Goal: Task Accomplishment & Management: Manage account settings

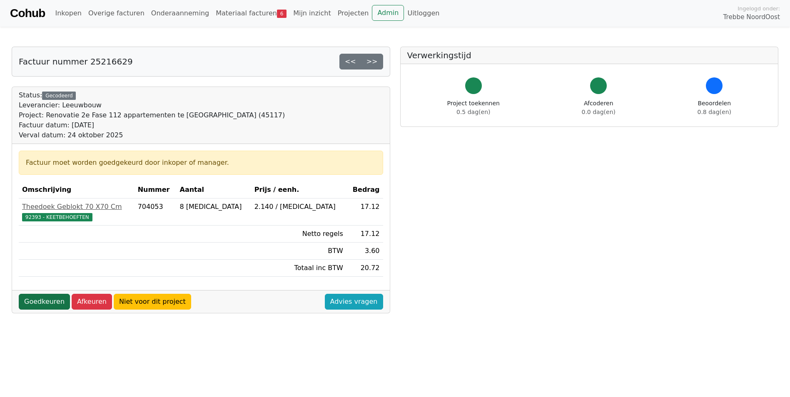
click at [34, 305] on link "Goedkeuren" at bounding box center [44, 302] width 51 height 16
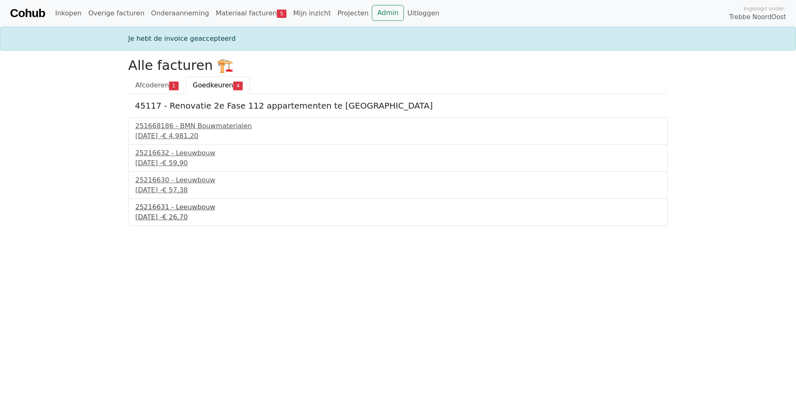
click at [180, 208] on div "25216631 - Leeuwbouw" at bounding box center [398, 207] width 526 height 10
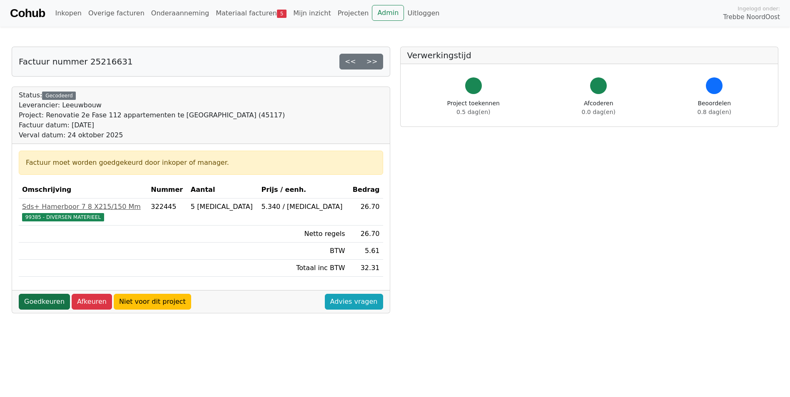
click at [38, 302] on link "Goedkeuren" at bounding box center [44, 302] width 51 height 16
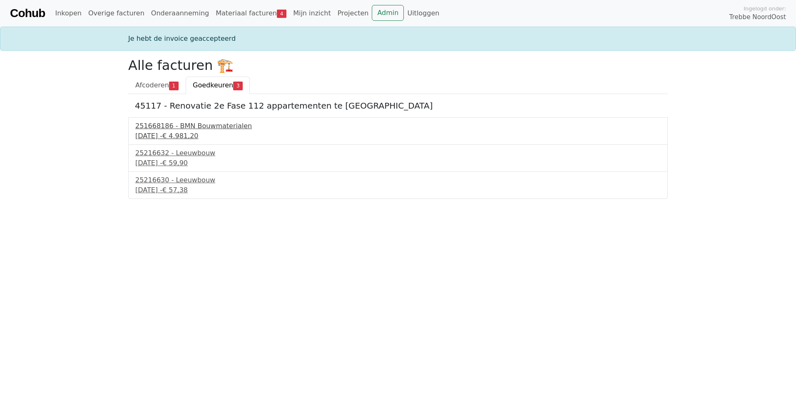
click at [177, 135] on div "24 september 2025 - € 4.981,20" at bounding box center [398, 136] width 526 height 10
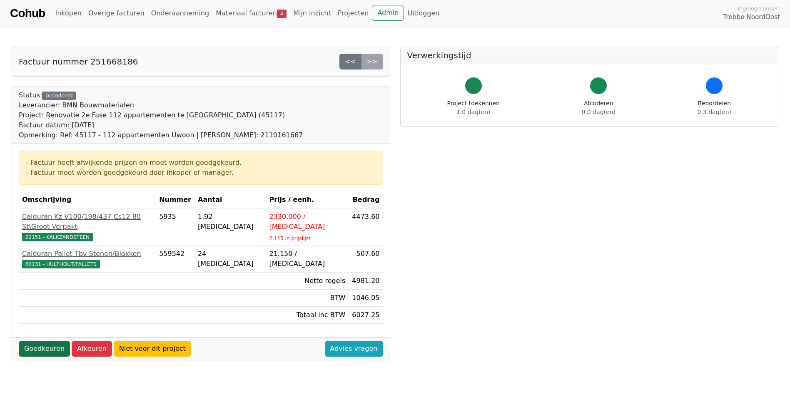
click at [40, 341] on link "Goedkeuren" at bounding box center [44, 349] width 51 height 16
